Goal: Task Accomplishment & Management: Use online tool/utility

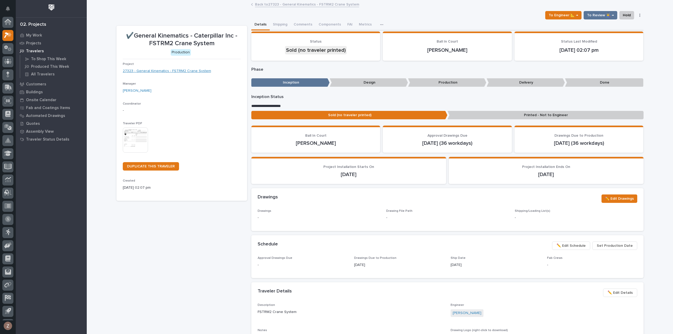
scroll to position [12, 0]
click at [6, 23] on icon at bounding box center [8, 24] width 8 height 6
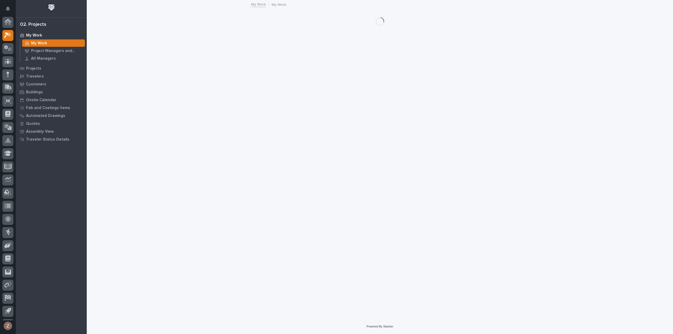
scroll to position [12, 0]
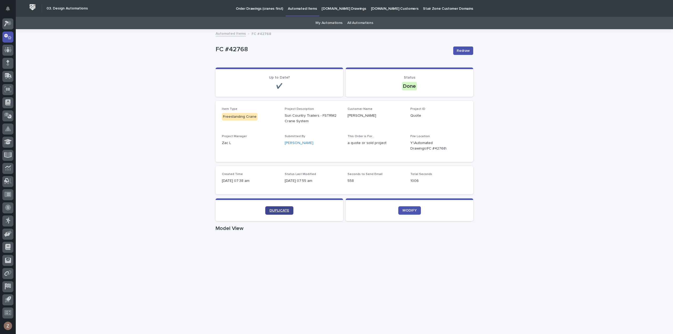
click at [274, 211] on span "DUPLICATE" at bounding box center [279, 211] width 20 height 4
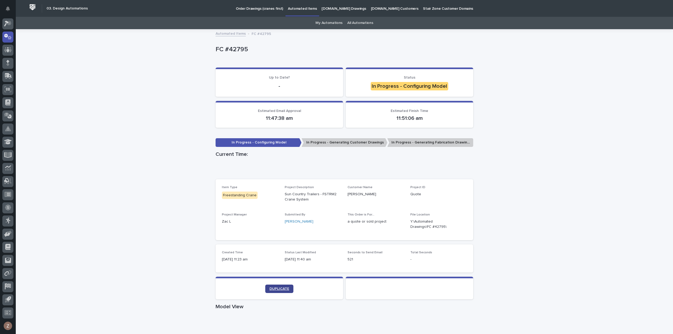
click at [281, 288] on span "DUPLICATE" at bounding box center [279, 289] width 20 height 4
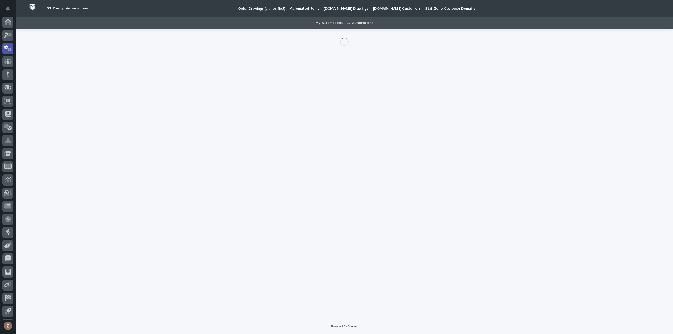
scroll to position [12, 0]
